Goal: Transaction & Acquisition: Purchase product/service

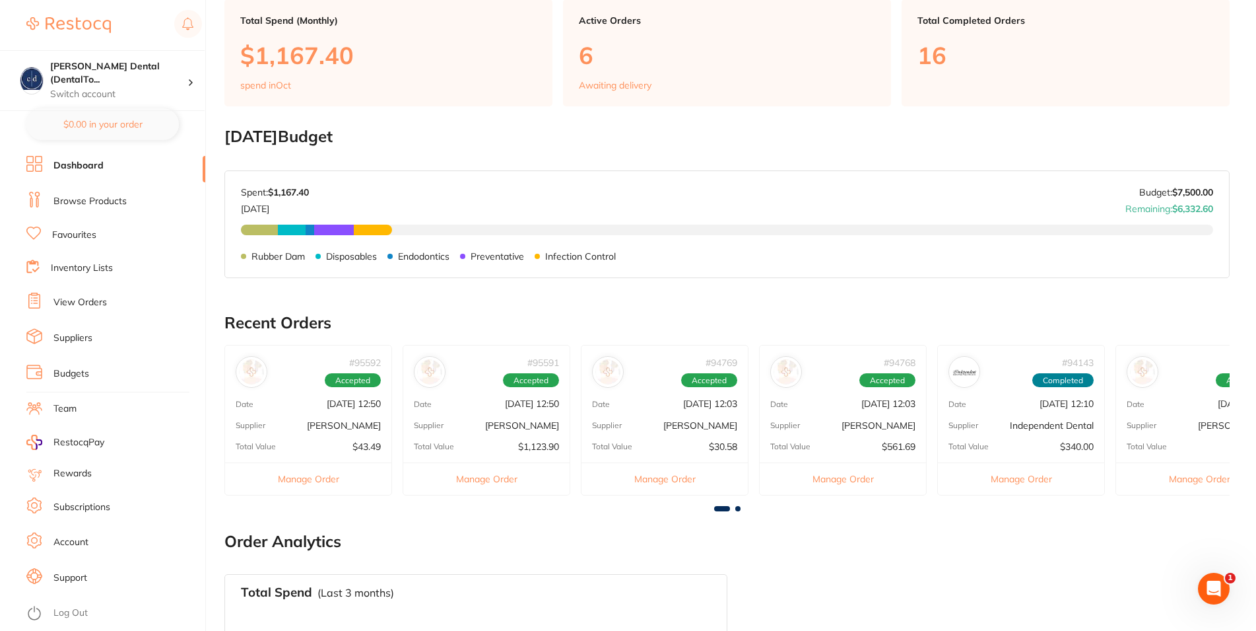
scroll to position [348, 0]
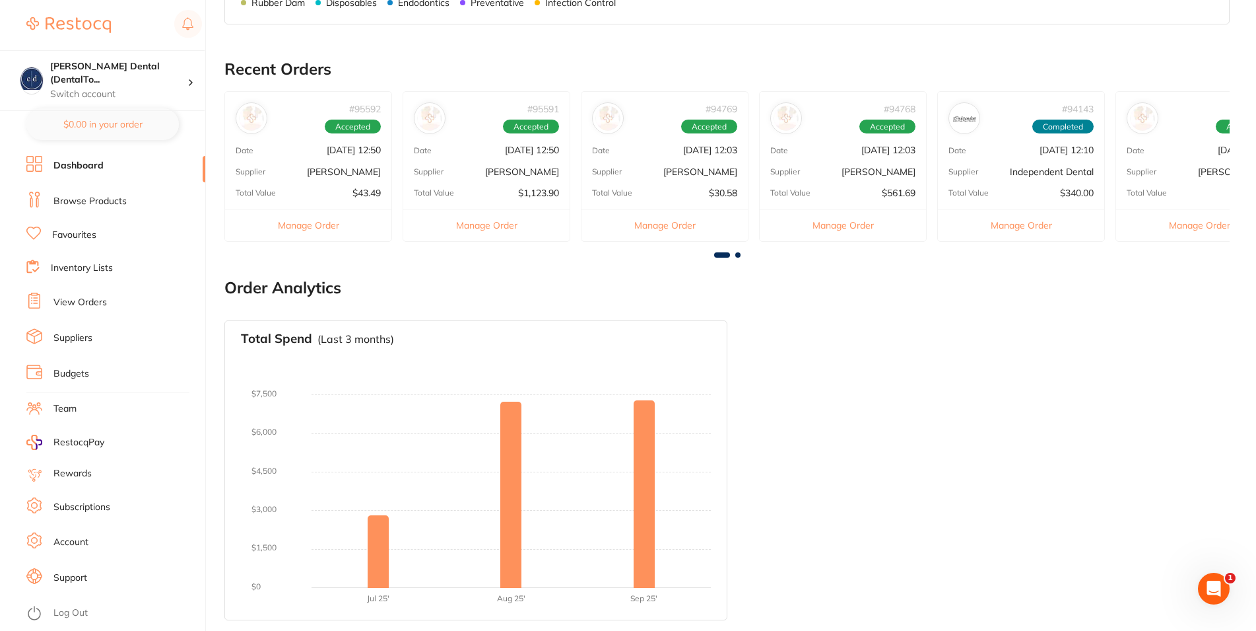
click at [862, 166] on p "[PERSON_NAME]" at bounding box center [879, 171] width 74 height 11
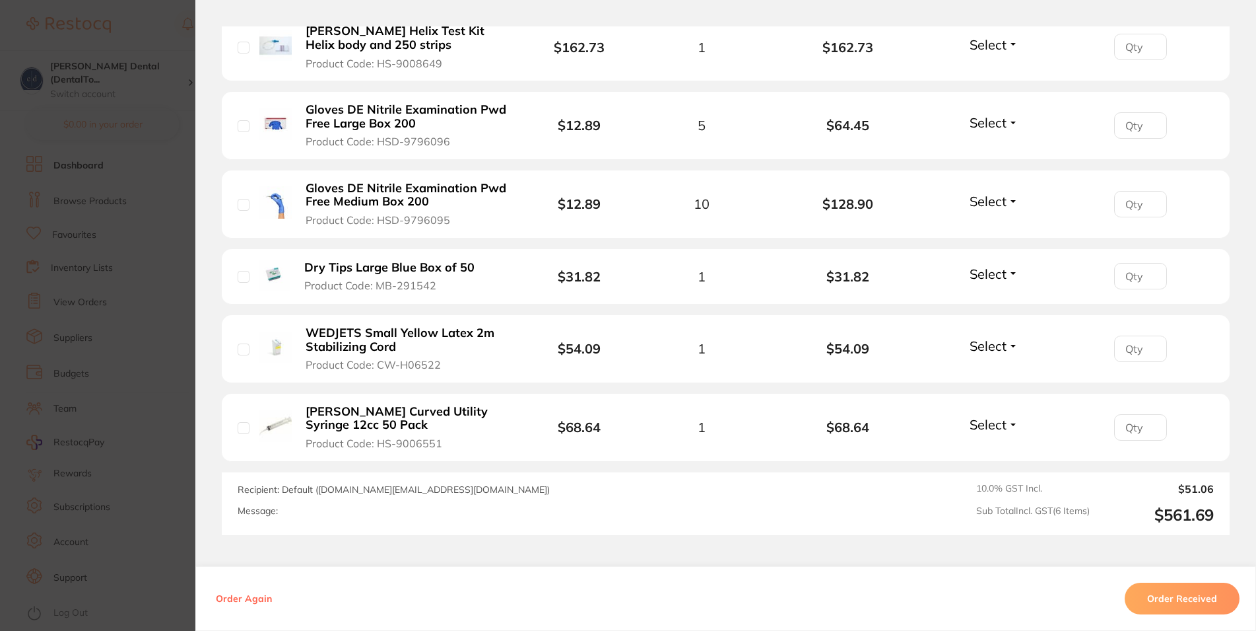
scroll to position [551, 0]
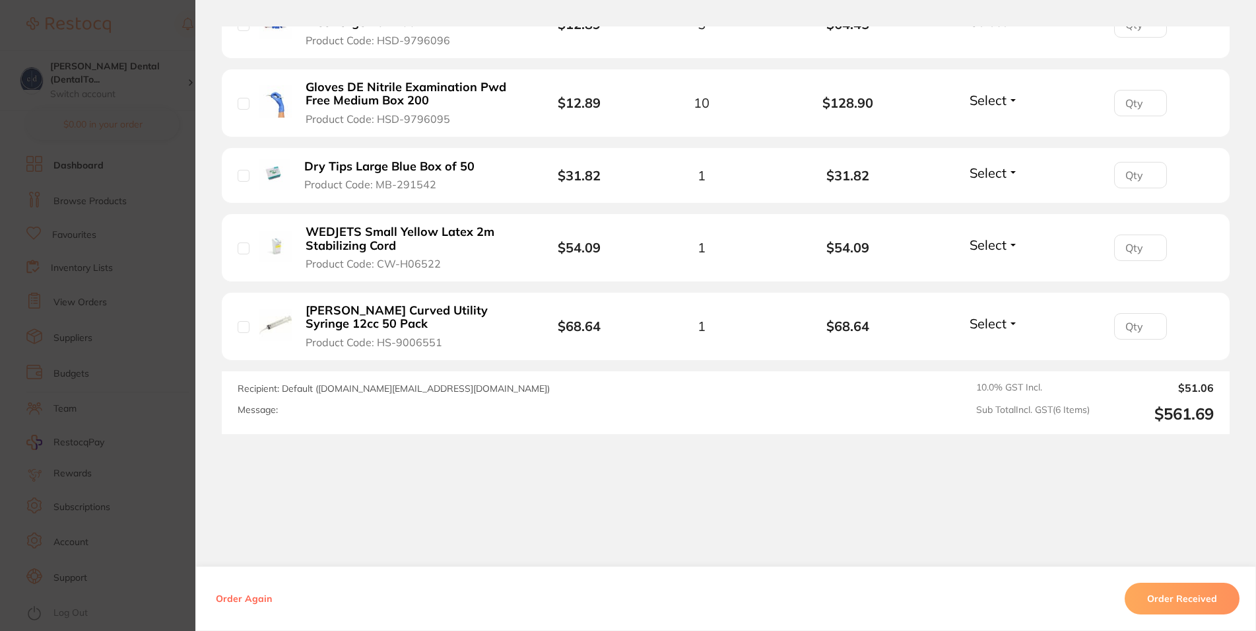
click at [1177, 593] on button "Order Received" at bounding box center [1182, 598] width 115 height 32
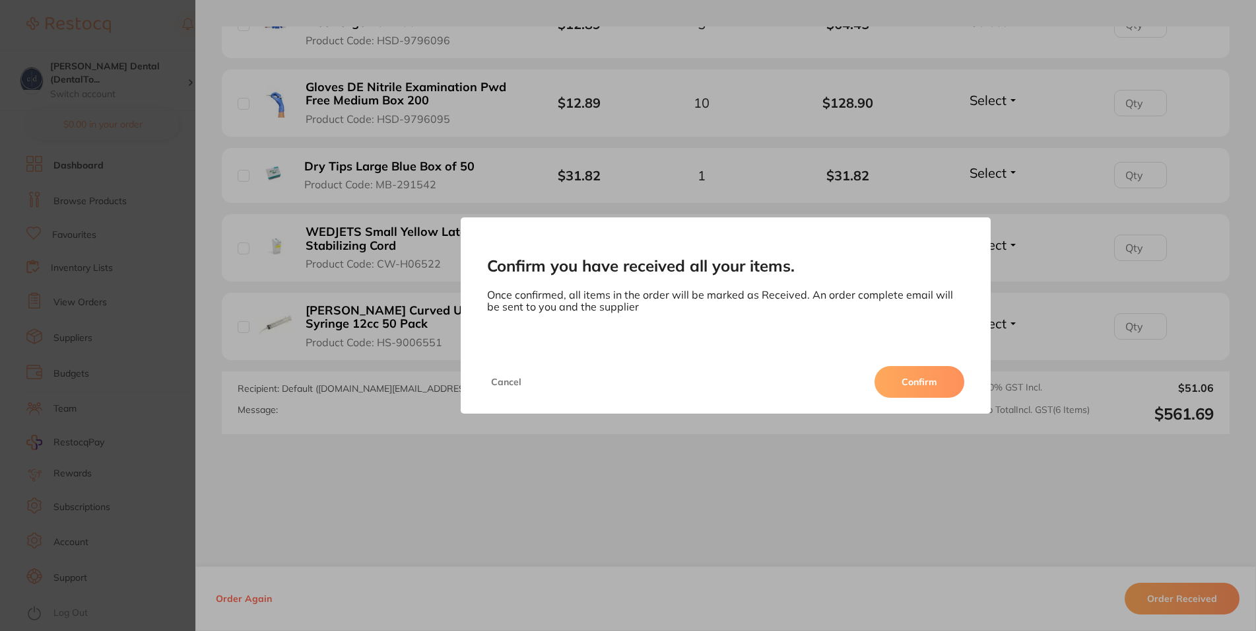
click at [916, 378] on button "Confirm" at bounding box center [920, 382] width 90 height 32
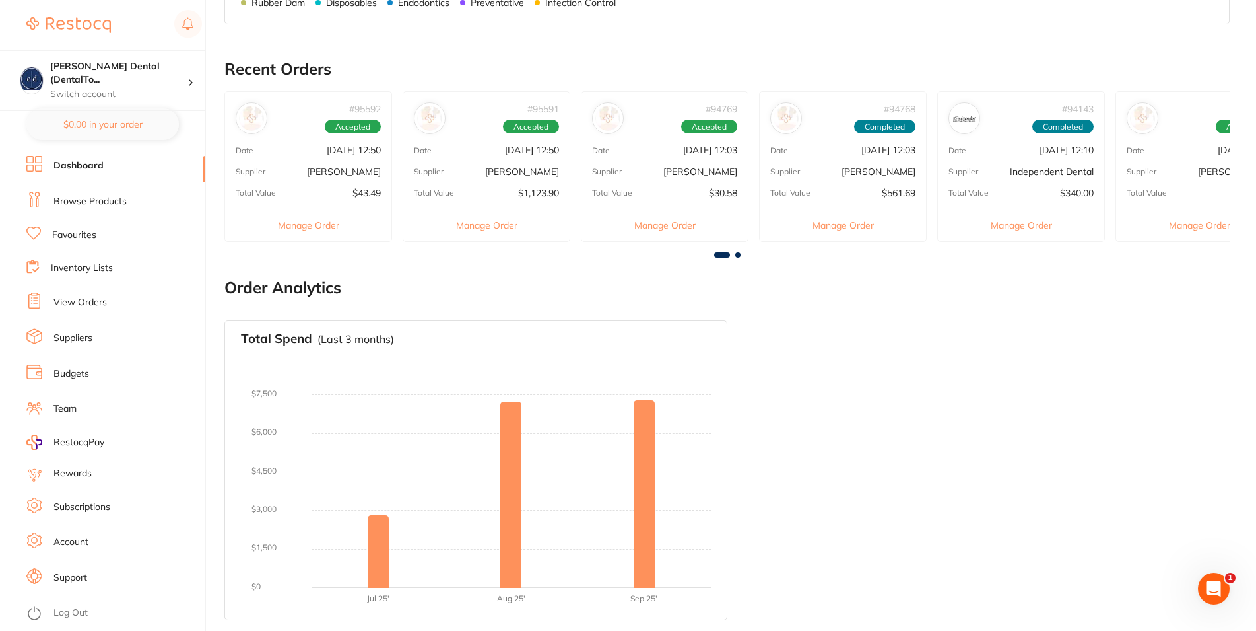
scroll to position [0, 0]
click at [683, 175] on p "[PERSON_NAME]" at bounding box center [701, 171] width 74 height 11
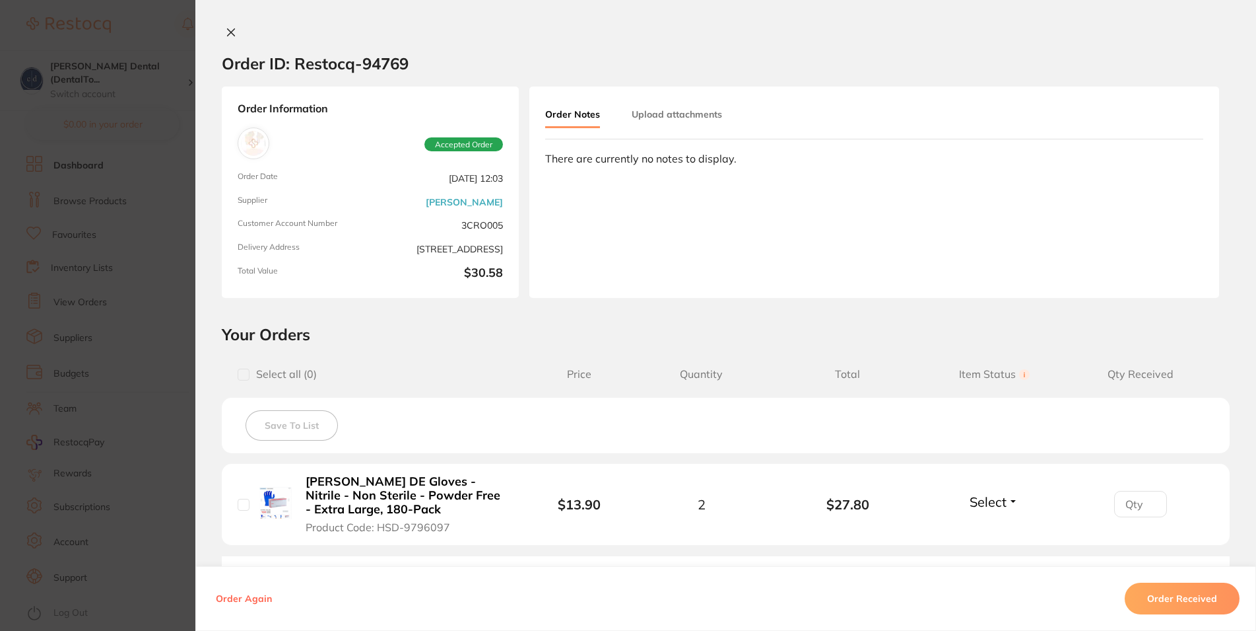
scroll to position [185, 0]
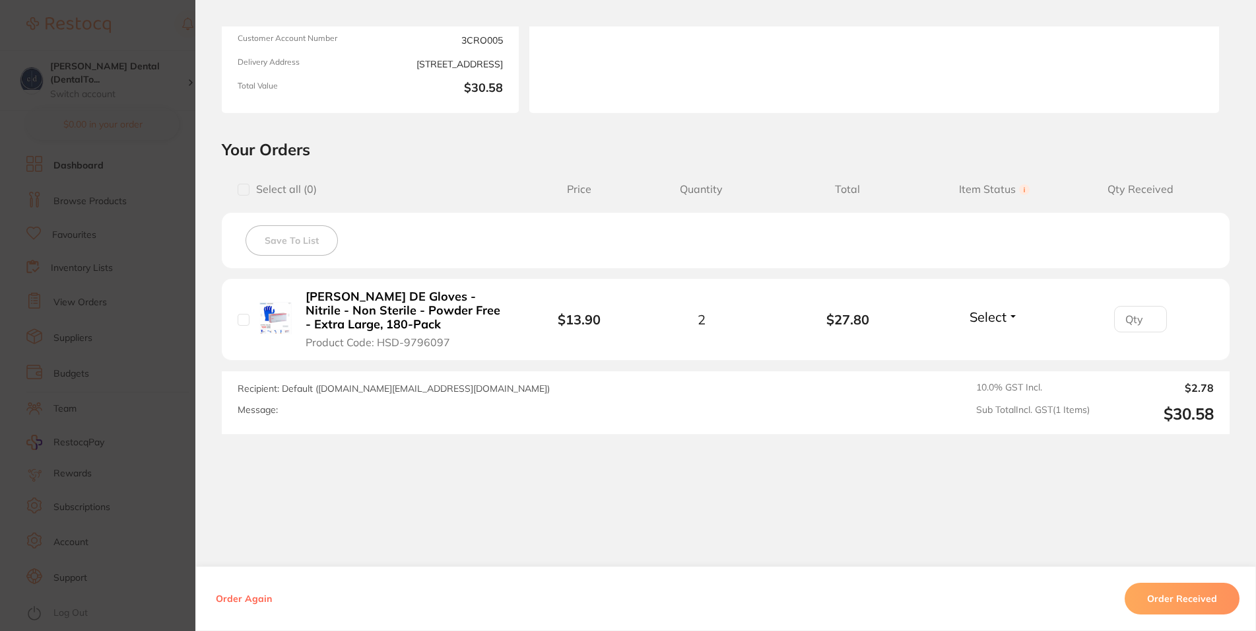
click at [1166, 599] on button "Order Received" at bounding box center [1182, 598] width 115 height 32
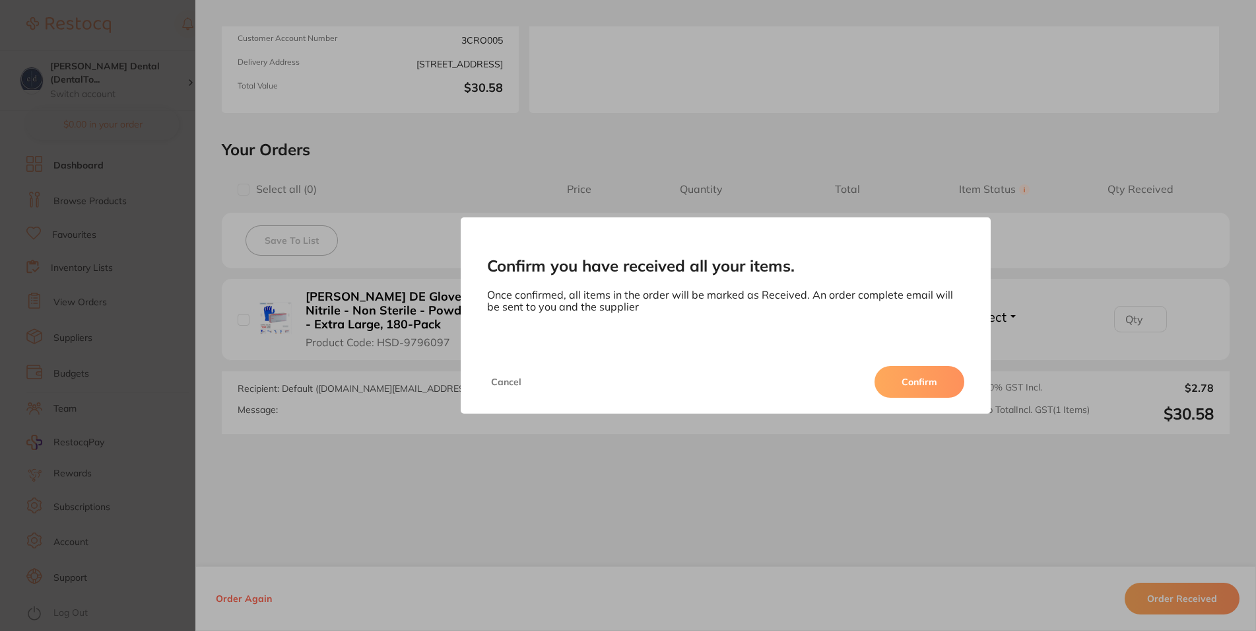
click at [913, 387] on button "Confirm" at bounding box center [920, 382] width 90 height 32
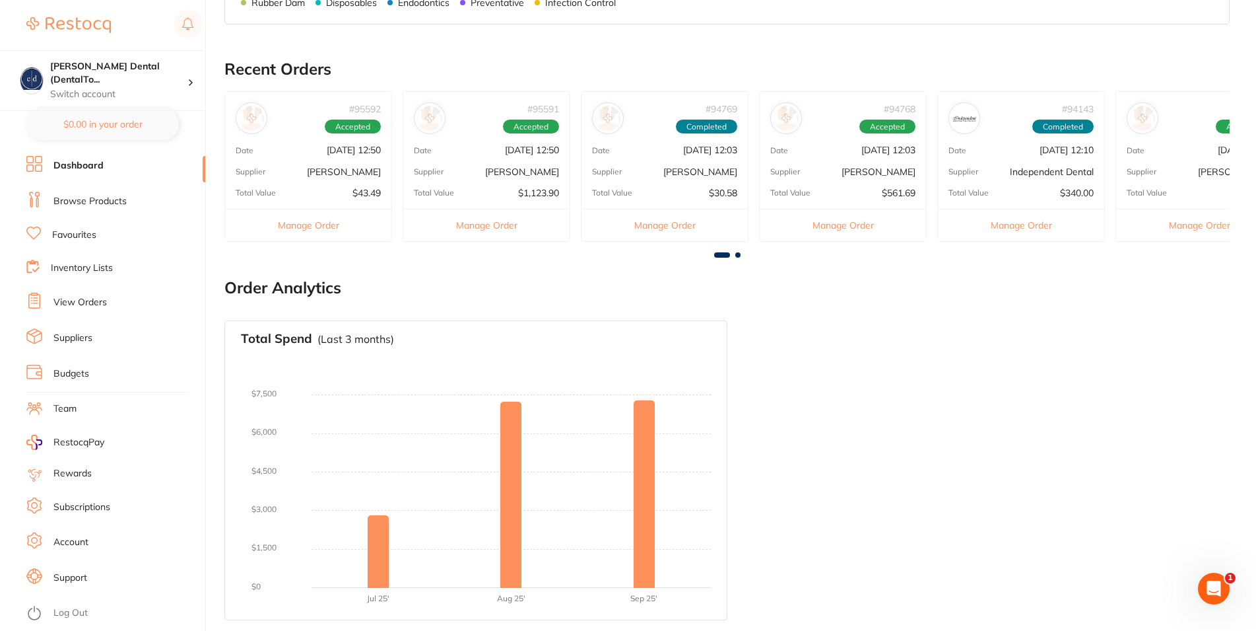
scroll to position [0, 0]
click at [500, 162] on div "# 95591 Accepted Date [DATE] 12:50 Supplier [PERSON_NAME] Total Value $1,123.90…" at bounding box center [487, 166] width 168 height 150
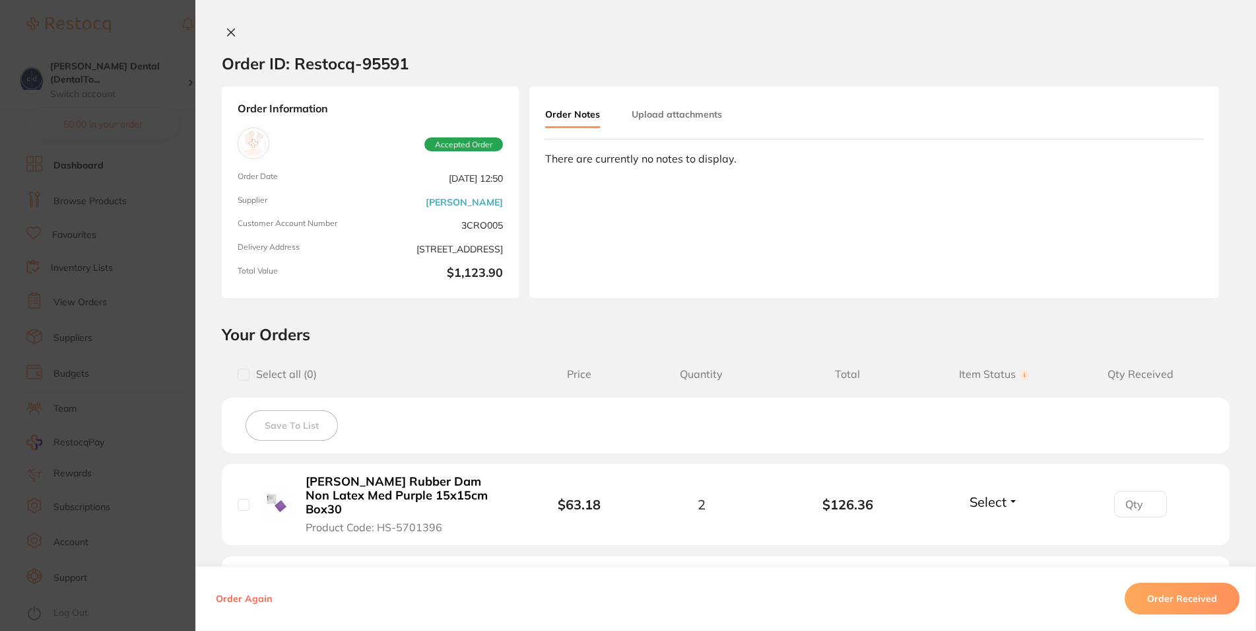
click at [226, 28] on icon at bounding box center [231, 32] width 11 height 11
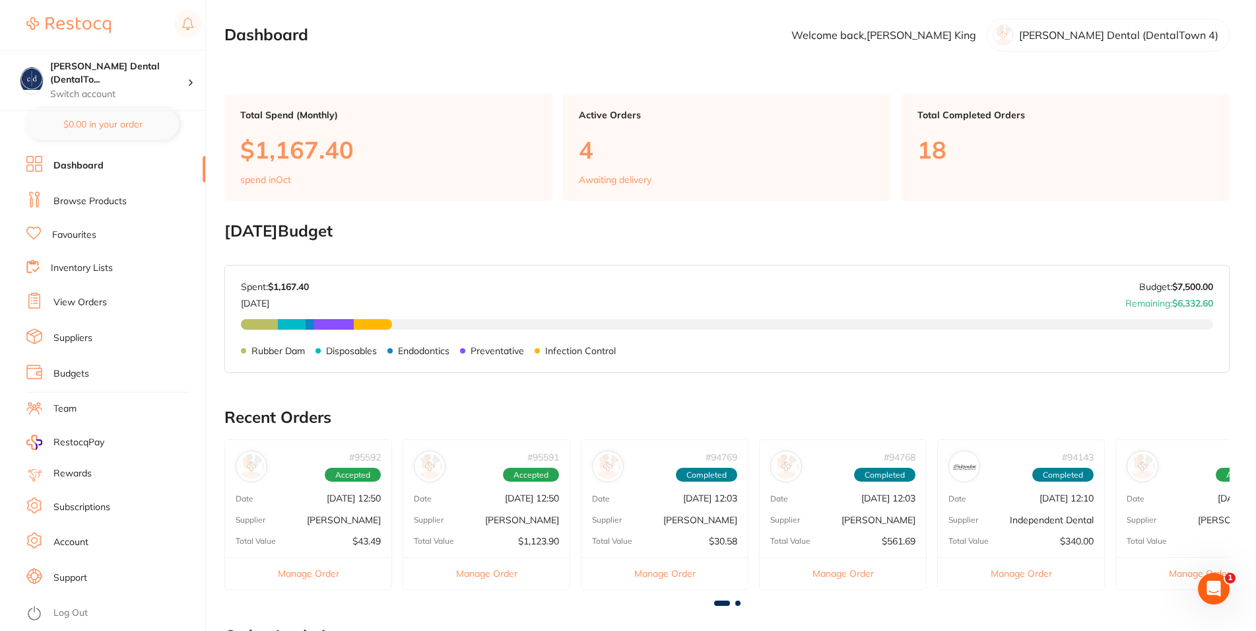
click at [108, 201] on link "Browse Products" at bounding box center [89, 201] width 73 height 13
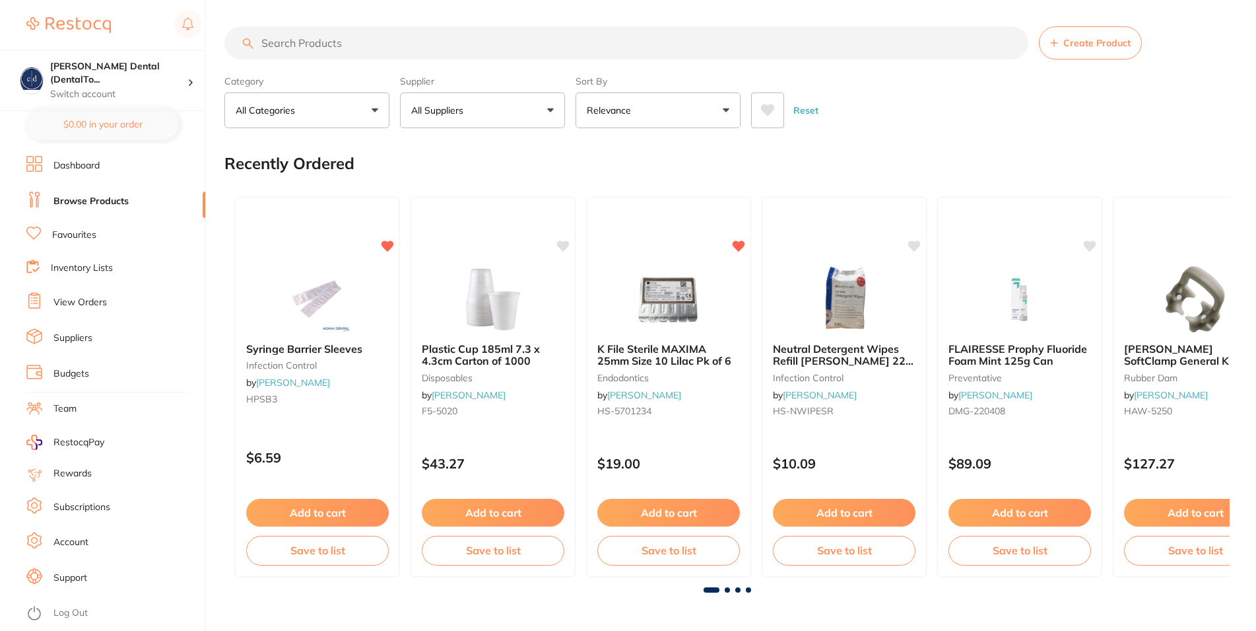
click at [503, 105] on button "All Suppliers" at bounding box center [482, 110] width 165 height 36
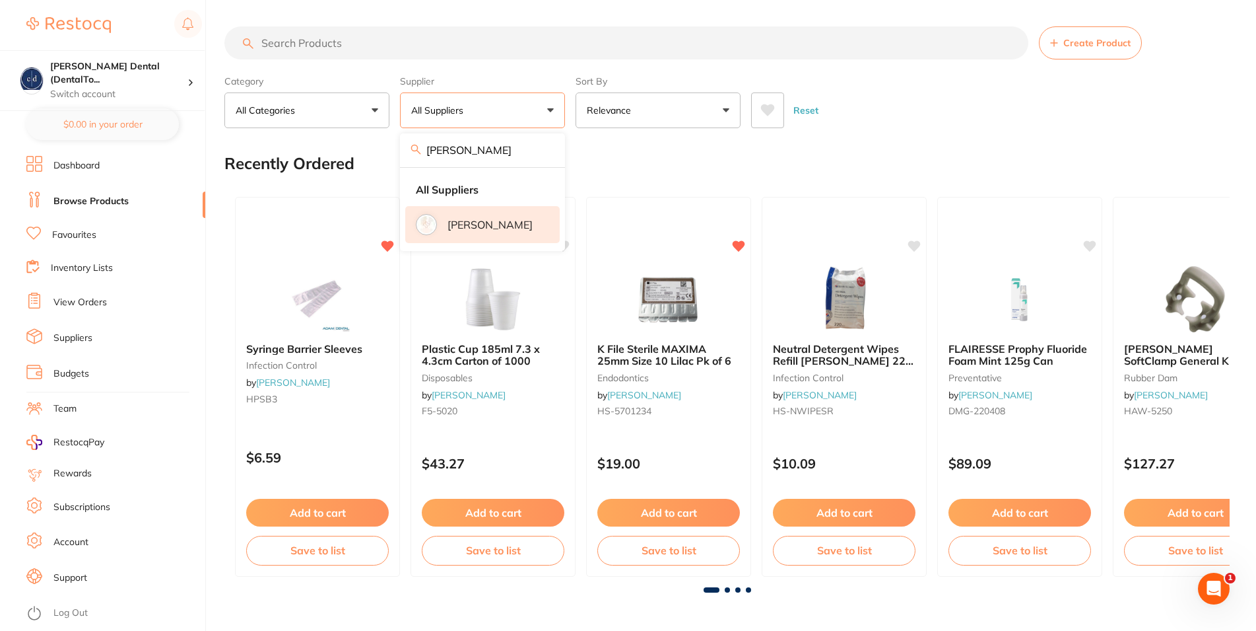
type input "[PERSON_NAME]"
click at [475, 227] on p "[PERSON_NAME]" at bounding box center [490, 225] width 85 height 12
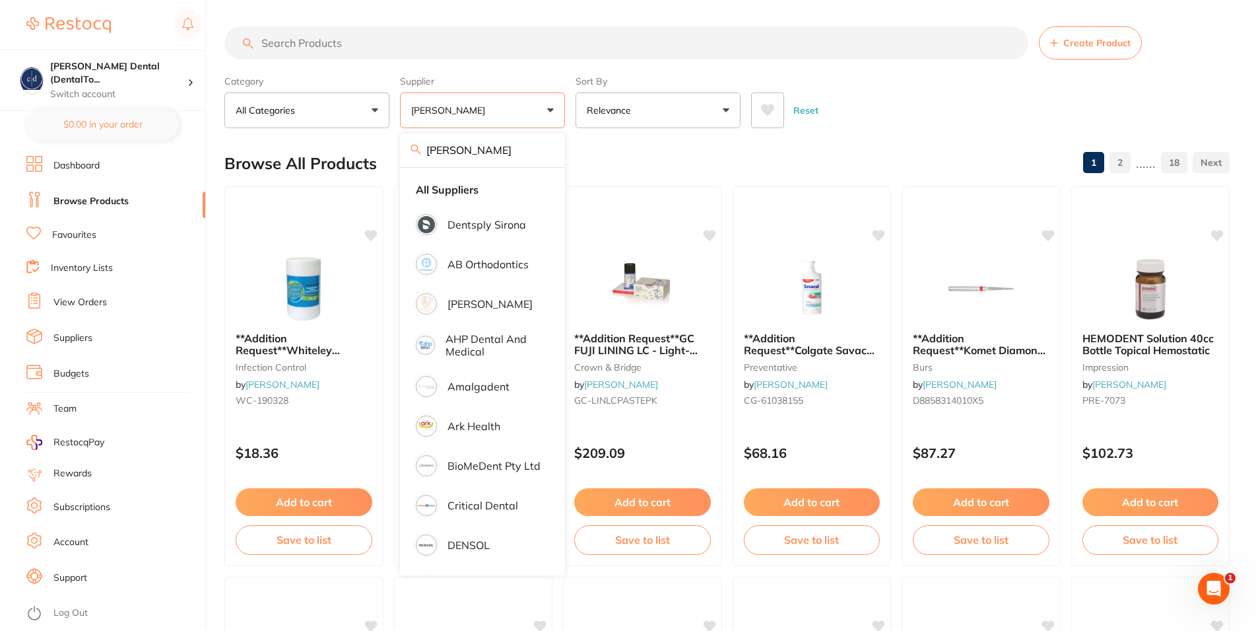
click at [411, 51] on input "search" at bounding box center [626, 42] width 804 height 33
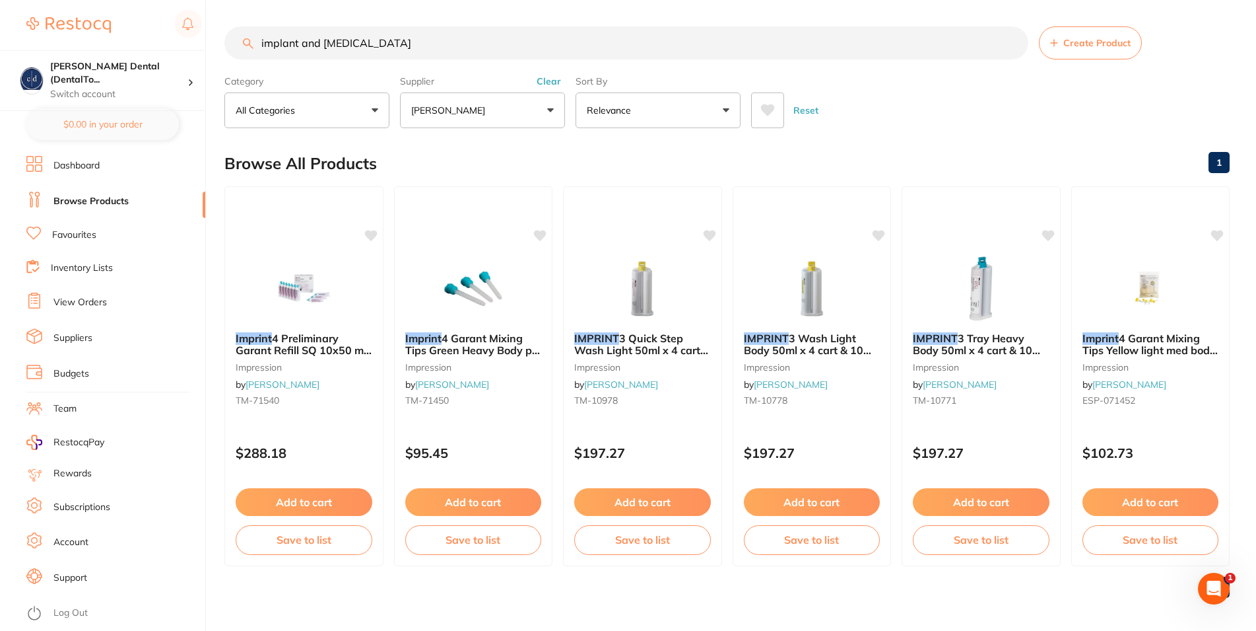
click at [372, 110] on button "All Categories" at bounding box center [306, 110] width 165 height 36
drag, startPoint x: 384, startPoint y: 141, endPoint x: 386, endPoint y: 184, distance: 43.0
drag, startPoint x: 390, startPoint y: 44, endPoint x: 238, endPoint y: 43, distance: 151.9
click at [238, 43] on input "implant and [MEDICAL_DATA]" at bounding box center [626, 42] width 804 height 33
type input "i"
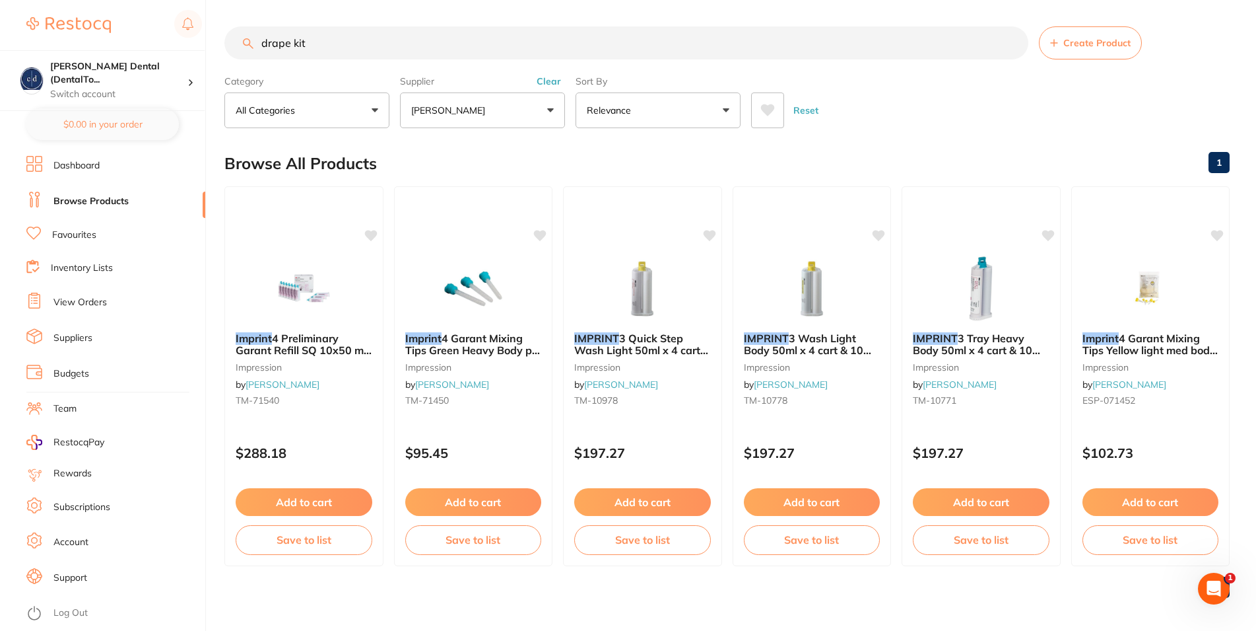
type input "drape kit"
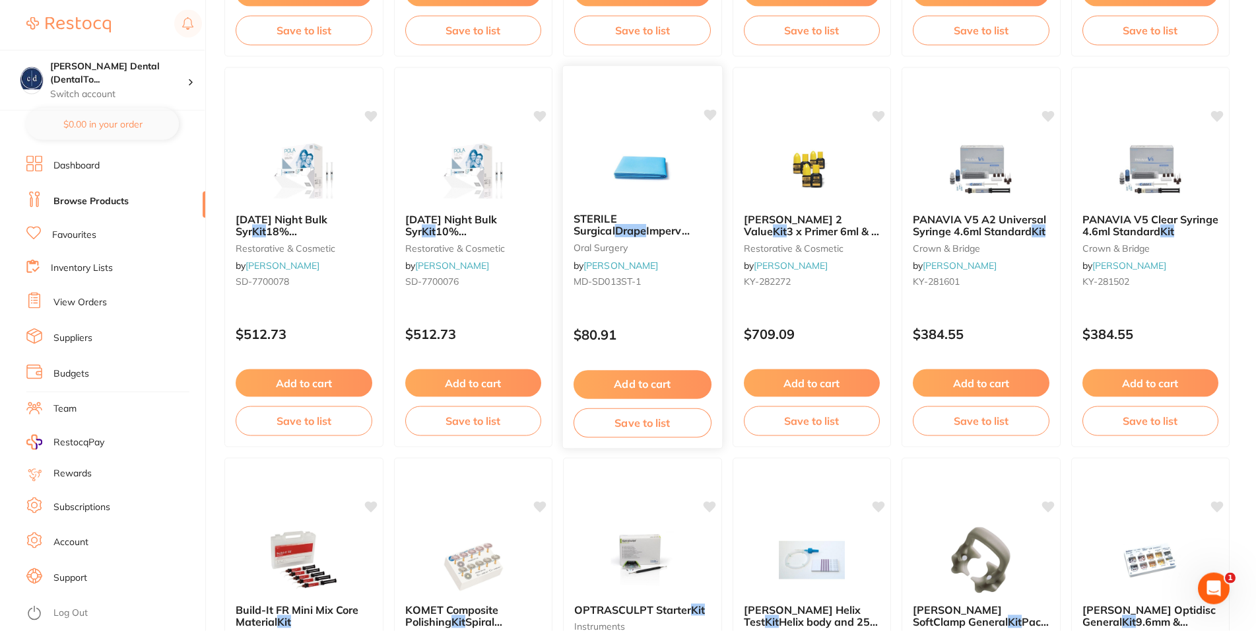
scroll to position [1215, 0]
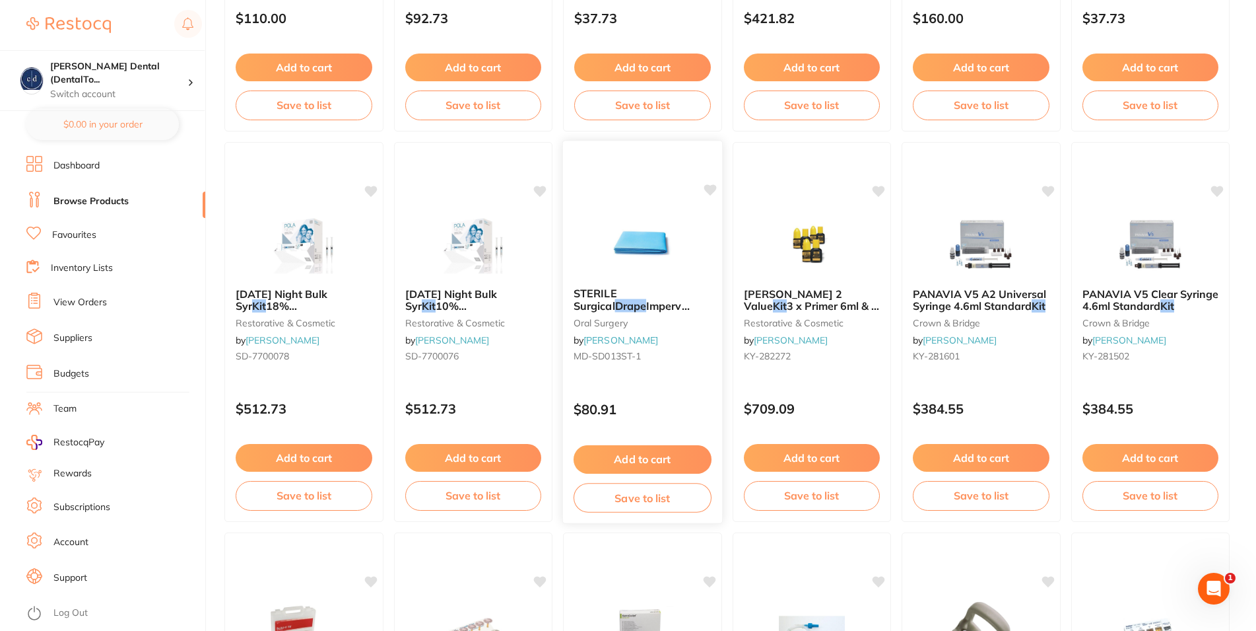
click at [663, 272] on img at bounding box center [642, 243] width 86 height 67
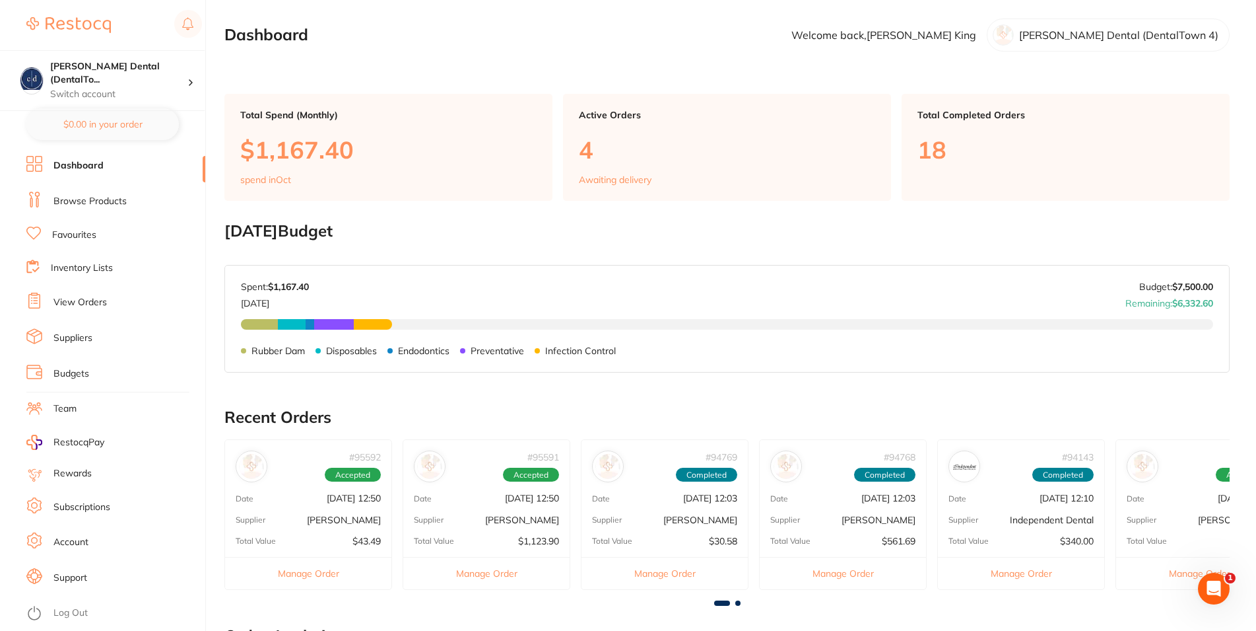
click at [82, 196] on link "Browse Products" at bounding box center [89, 201] width 73 height 13
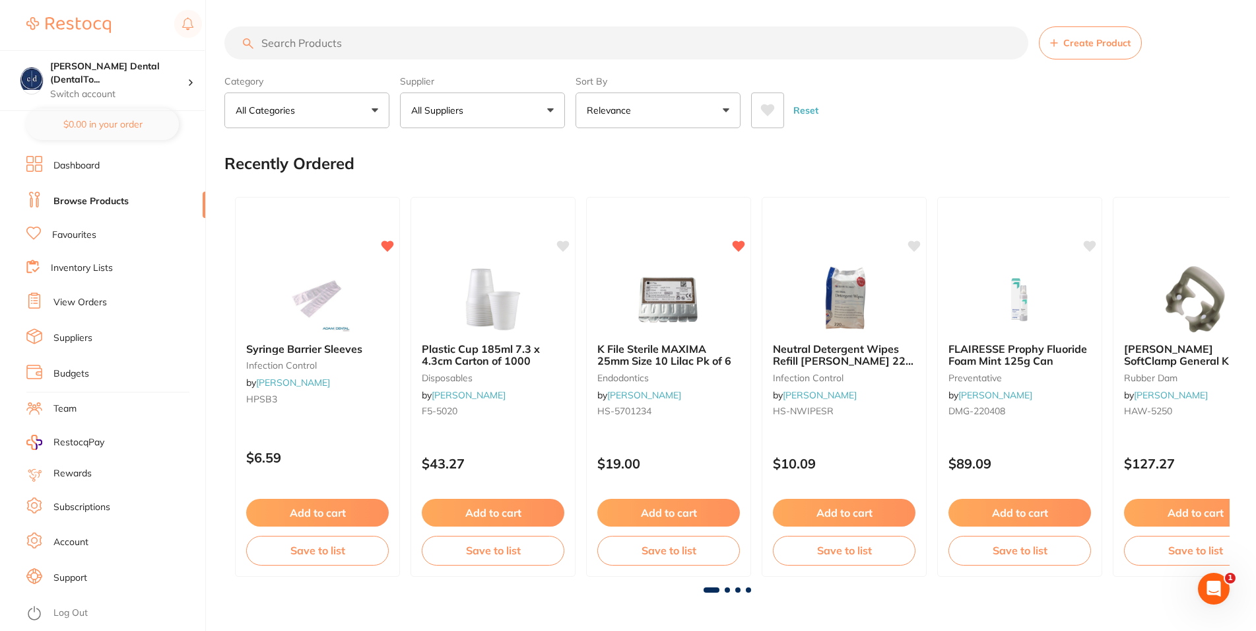
click at [469, 110] on p "All Suppliers" at bounding box center [439, 110] width 57 height 13
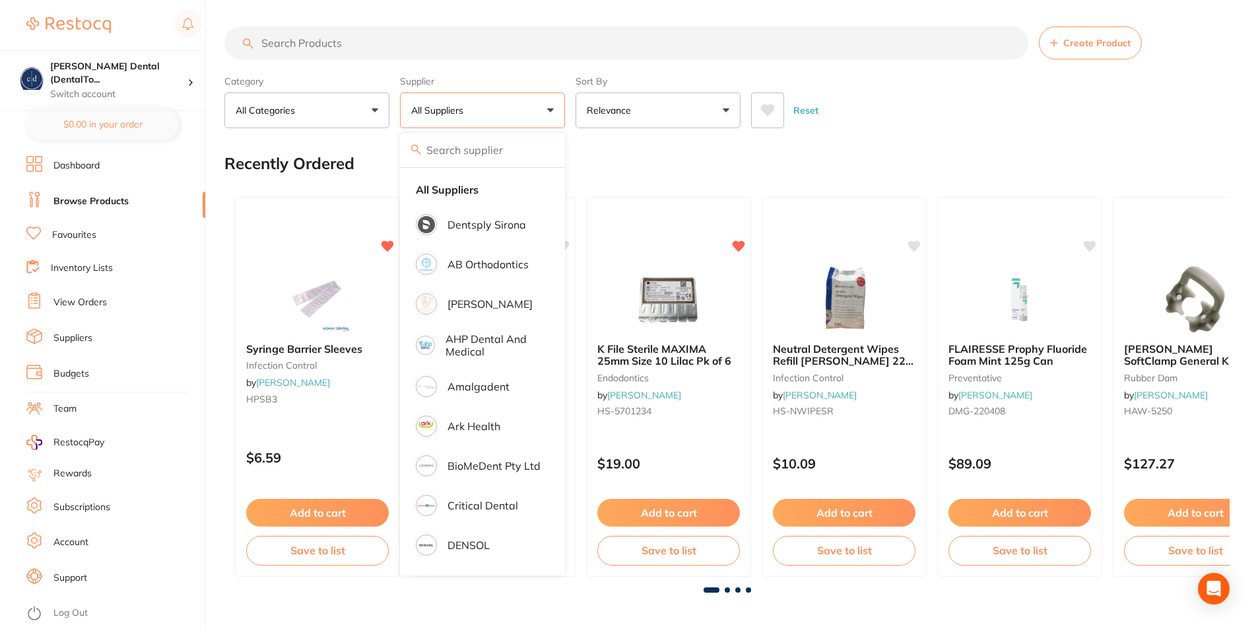
click at [396, 38] on input "search" at bounding box center [626, 42] width 804 height 33
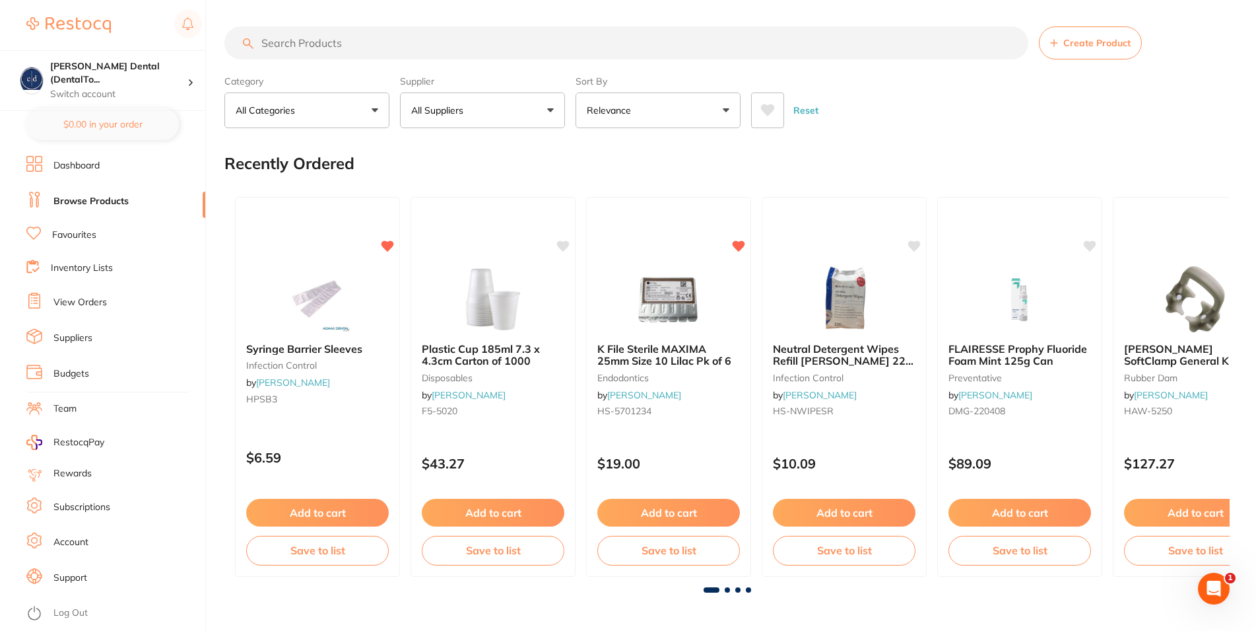
paste input "MD-IMPL-KIT-3"
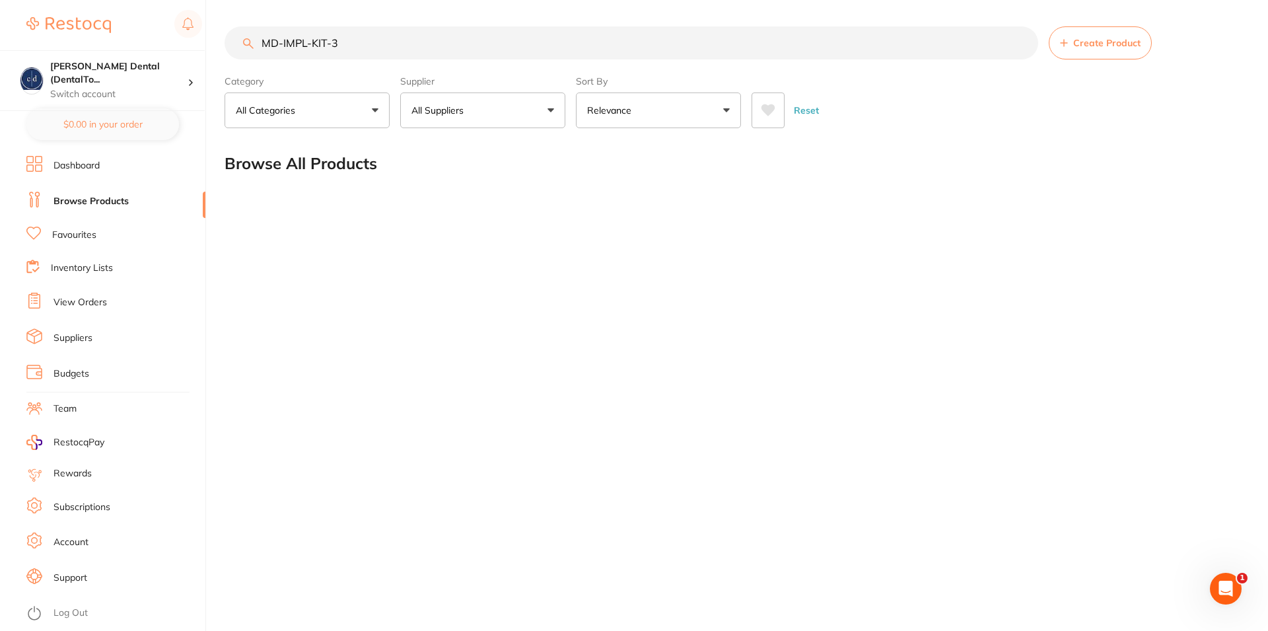
drag, startPoint x: 346, startPoint y: 43, endPoint x: 228, endPoint y: 44, distance: 117.5
click at [228, 44] on input "MD-IMPL-KIT-3" at bounding box center [630, 42] width 813 height 33
type input "MDDI"
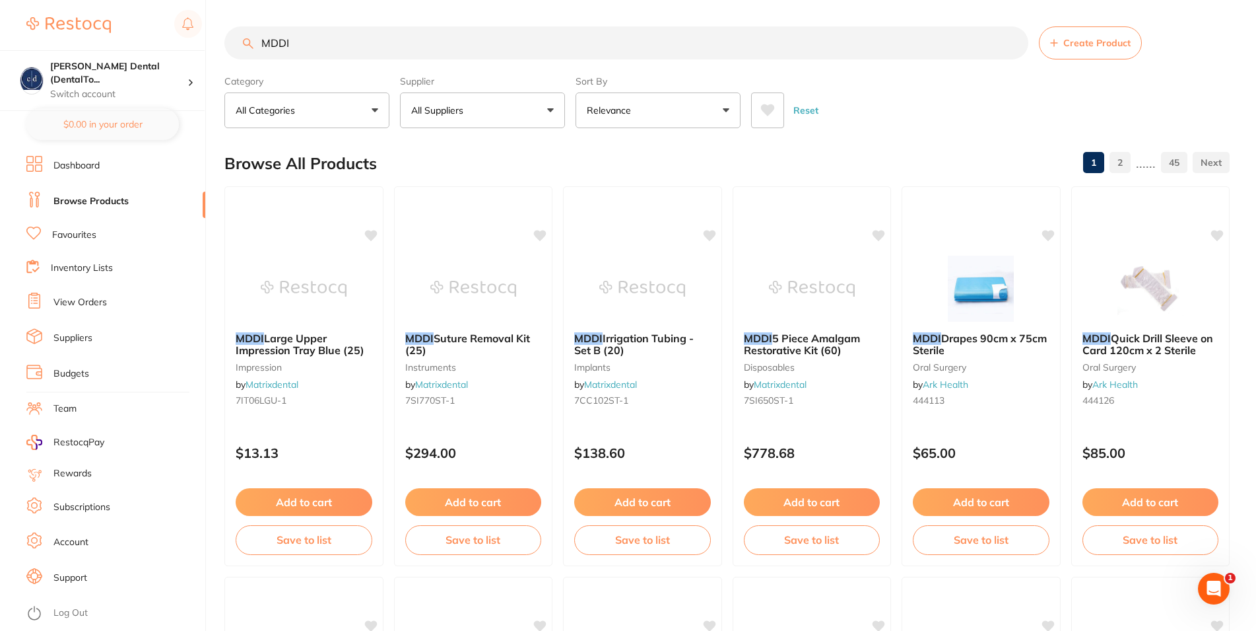
click at [551, 107] on button "All Suppliers" at bounding box center [482, 110] width 165 height 36
type input "[PERSON_NAME]"
click at [526, 230] on p "[PERSON_NAME]" at bounding box center [490, 225] width 85 height 12
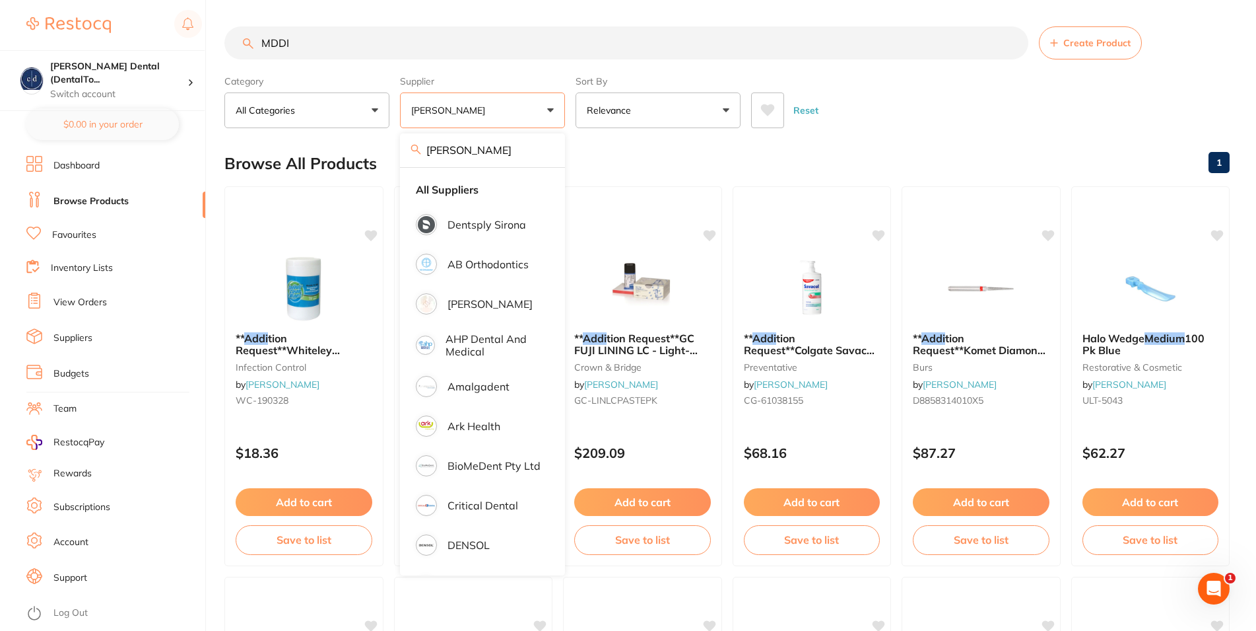
click at [1019, 80] on div "Category All Categories All Categories anaesthetic burs crown & bridge disposab…" at bounding box center [727, 99] width 1006 height 58
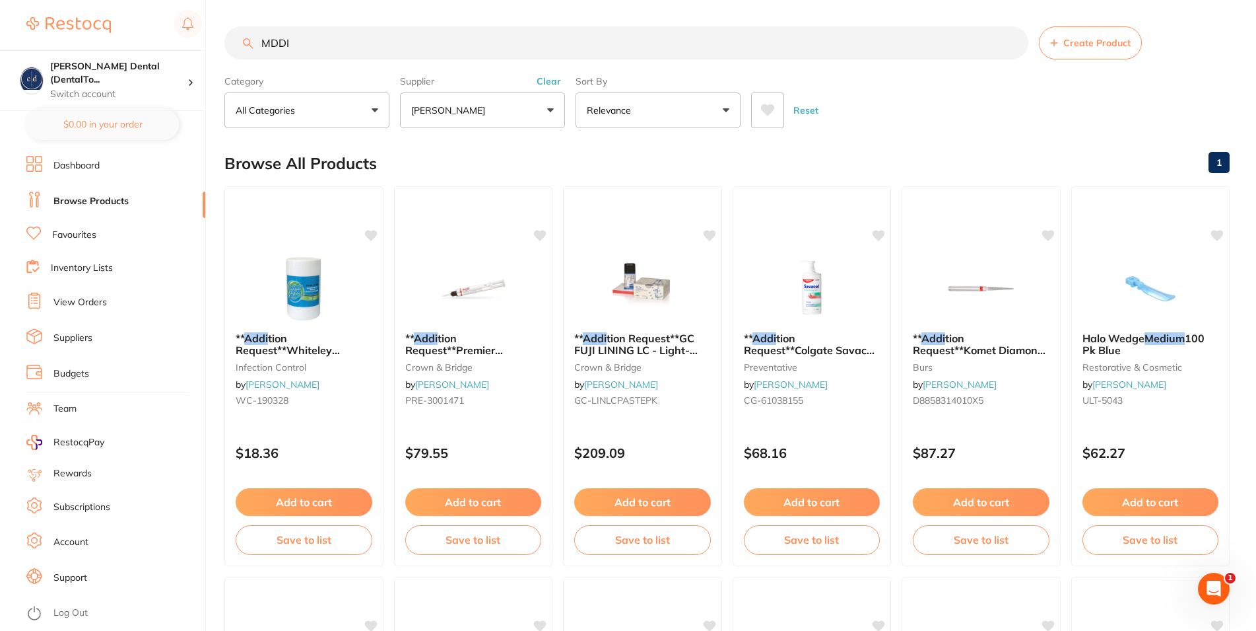
drag, startPoint x: 310, startPoint y: 45, endPoint x: 197, endPoint y: 40, distance: 113.0
click at [224, 40] on input "MDDI" at bounding box center [626, 42] width 804 height 33
paste input "-PD2311091A-3"
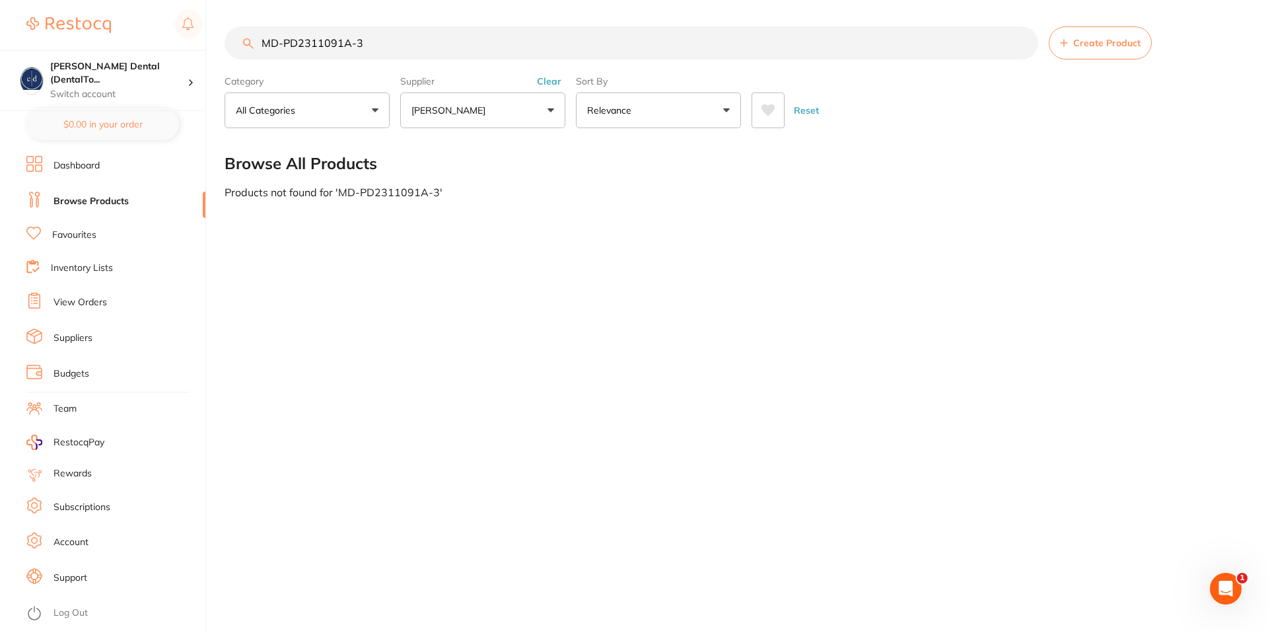
type input "MD-PD2311091A-3"
click at [813, 112] on button "Reset" at bounding box center [806, 110] width 33 height 36
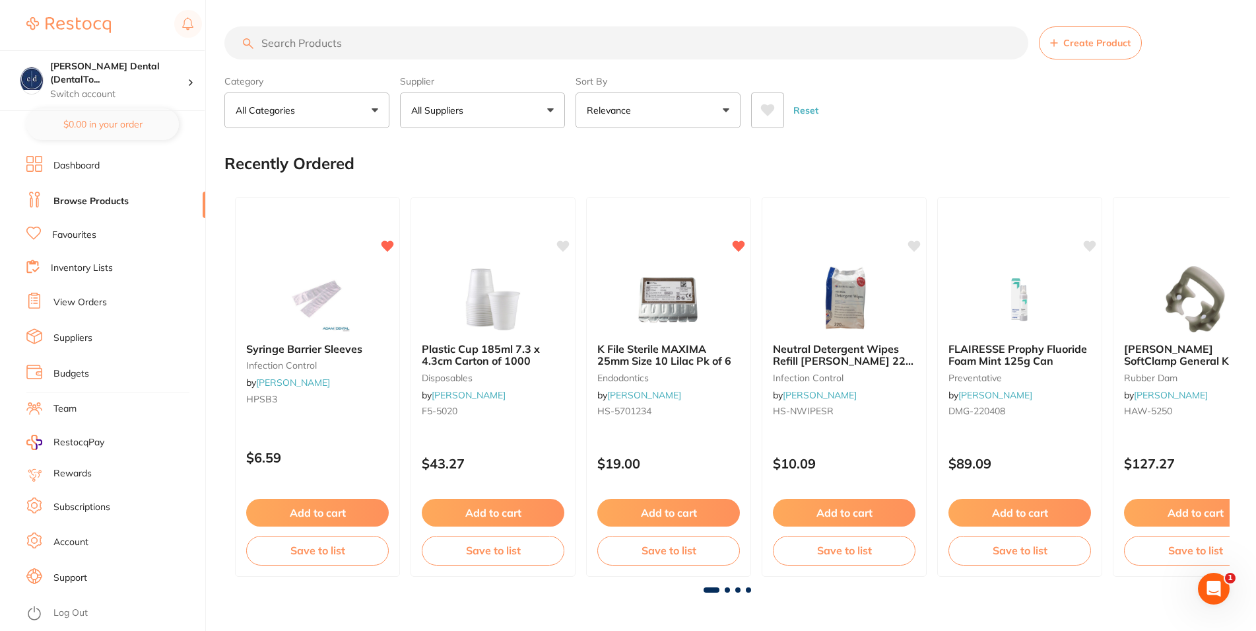
drag, startPoint x: 347, startPoint y: 46, endPoint x: 338, endPoint y: 44, distance: 8.7
click at [338, 44] on input "search" at bounding box center [626, 42] width 804 height 33
paste input "MD-IMPL-KIT-3"
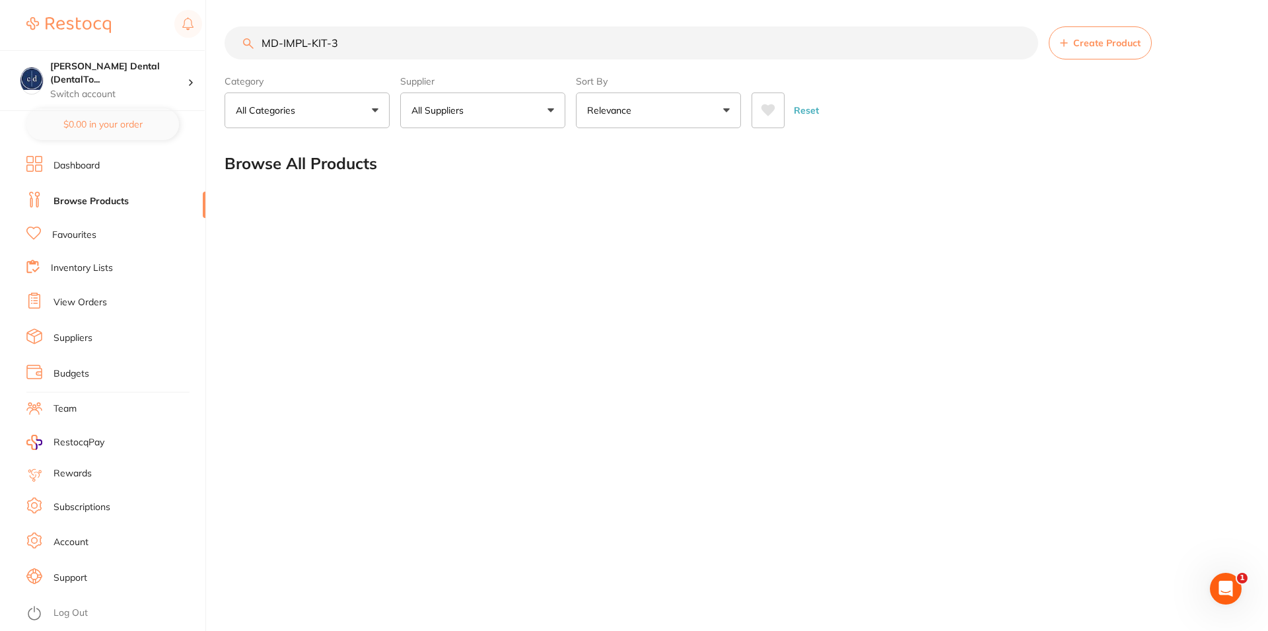
type input "MD-IMPL-KIT-3"
